Goal: Register for event/course

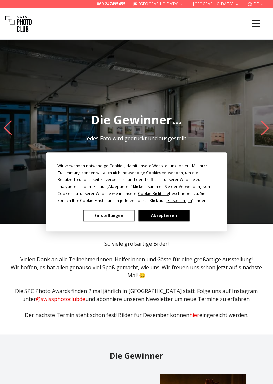
click at [161, 214] on button "Akzeptieren" at bounding box center [163, 216] width 51 height 12
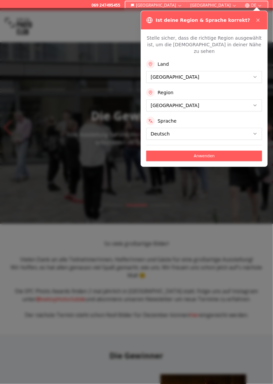
click at [258, 25] on div "Ist deine Region & Sprache korrekt?" at bounding box center [204, 20] width 126 height 19
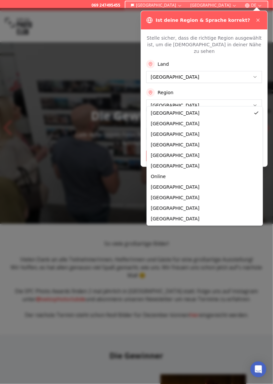
click at [162, 145] on div "Anwenden" at bounding box center [204, 153] width 116 height 16
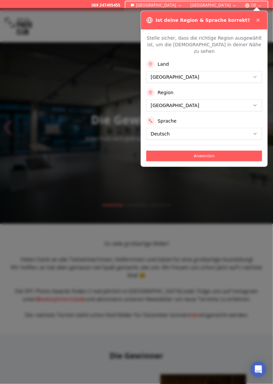
click at [208, 151] on button "Anwenden" at bounding box center [204, 156] width 116 height 11
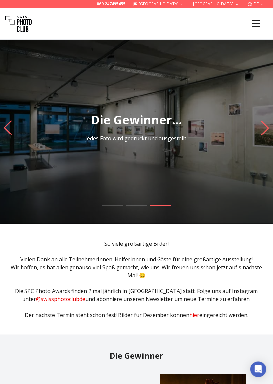
click at [261, 19] on icon "Menu" at bounding box center [256, 24] width 12 height 12
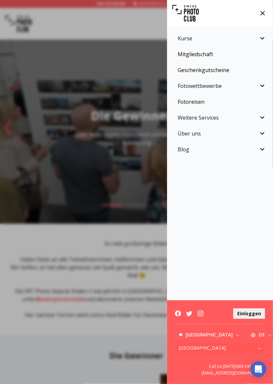
click at [266, 82] on button "Fotowettbewerbe" at bounding box center [220, 85] width 98 height 13
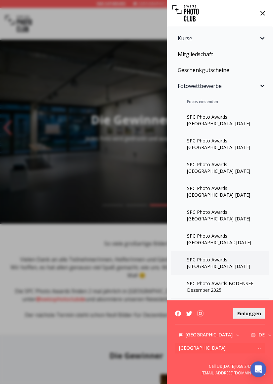
click at [214, 266] on link "SPC Photo Awards [GEOGRAPHIC_DATA] [DATE]" at bounding box center [220, 263] width 98 height 24
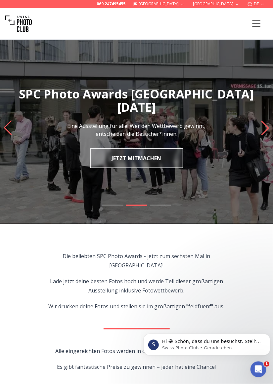
click at [159, 158] on link "JETZT MITMACHEN" at bounding box center [136, 158] width 93 height 20
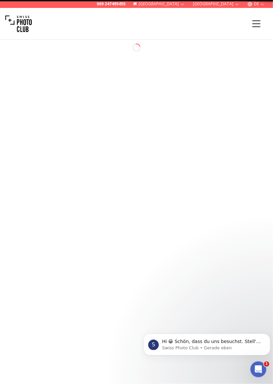
select select "*******"
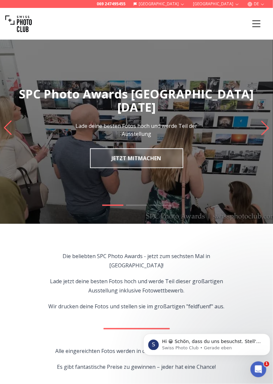
click at [260, 22] on icon "Menu" at bounding box center [256, 24] width 12 height 12
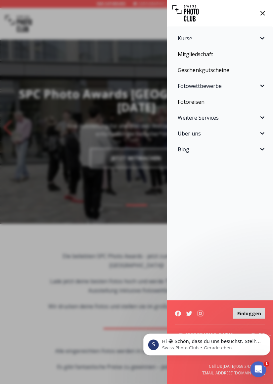
click at [98, 296] on div "Kurse Fotokurse Kommende Kurse Praxis-Workshops Einzelcoaching Kurspakete SPC A…" at bounding box center [136, 192] width 273 height 384
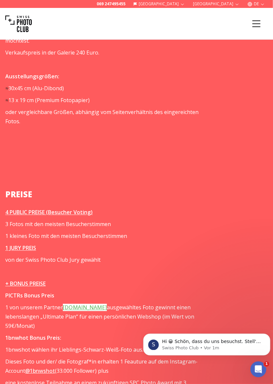
scroll to position [864, 0]
